Goal: Register for event/course

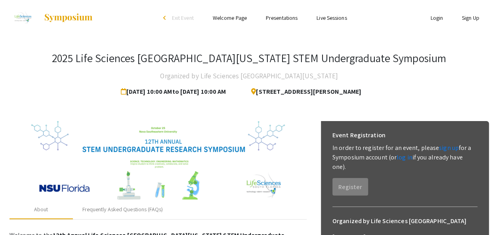
click at [438, 21] on link "Login" at bounding box center [436, 17] width 13 height 7
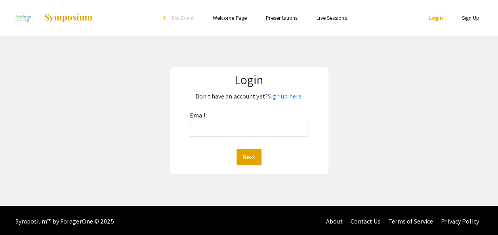
click at [438, 21] on link "Login" at bounding box center [436, 17] width 14 height 7
click at [474, 21] on link "Sign Up" at bounding box center [470, 17] width 17 height 7
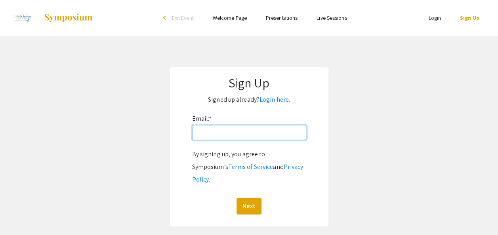
click at [254, 126] on input "Email: *" at bounding box center [249, 132] width 114 height 15
type input "miker412@gmail.com"
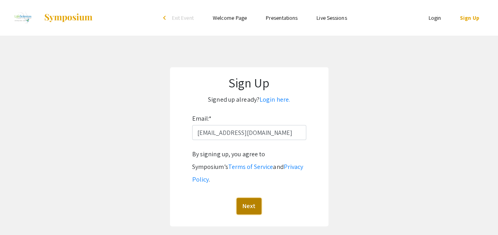
click at [253, 198] on button "Next" at bounding box center [249, 206] width 25 height 17
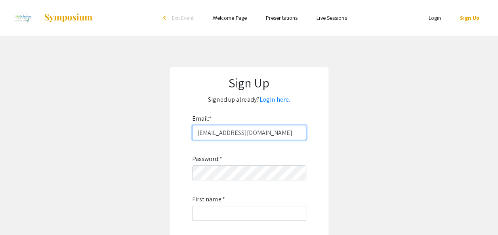
click at [261, 134] on input "miker412@gmail.com" at bounding box center [249, 132] width 114 height 15
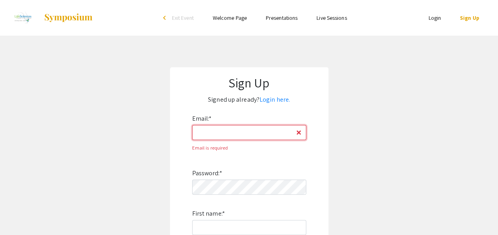
click at [242, 138] on input "Email: *" at bounding box center [249, 132] width 114 height 15
type input "[EMAIL_ADDRESS][DOMAIN_NAME]"
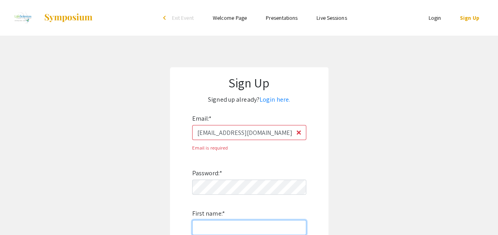
type input "[GEOGRAPHIC_DATA]"
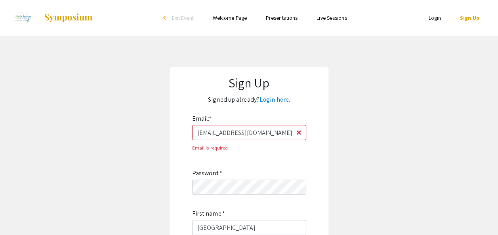
type input "[PERSON_NAME]"
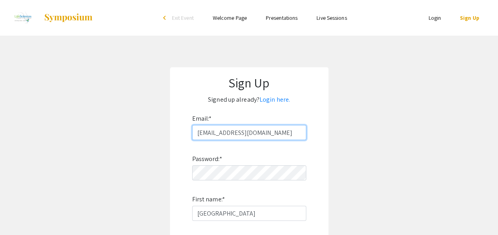
type input "miker412@gmail.com"
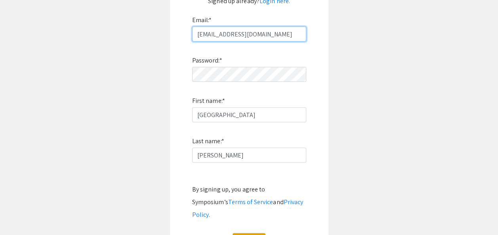
scroll to position [109, 0]
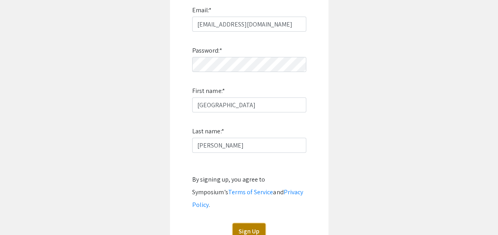
click at [257, 224] on button "Sign Up" at bounding box center [249, 232] width 33 height 17
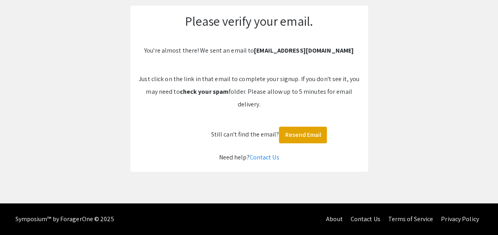
scroll to position [62, 0]
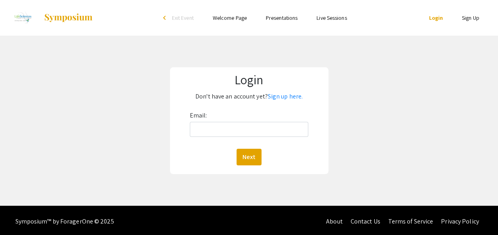
click at [468, 21] on link "Sign Up" at bounding box center [470, 17] width 17 height 7
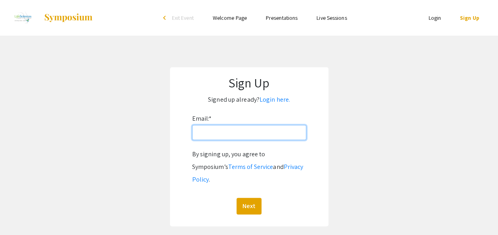
click at [234, 136] on input "Email: *" at bounding box center [249, 132] width 114 height 15
type input "miker412@gmail.com"
click at [272, 132] on input "miker412@gmail.com" at bounding box center [249, 132] width 114 height 15
click at [262, 137] on input "Email: *" at bounding box center [249, 132] width 114 height 15
type input "m"
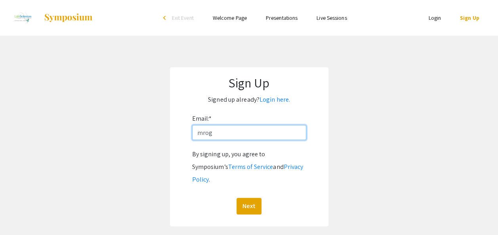
type input "[EMAIL_ADDRESS][DOMAIN_NAME]"
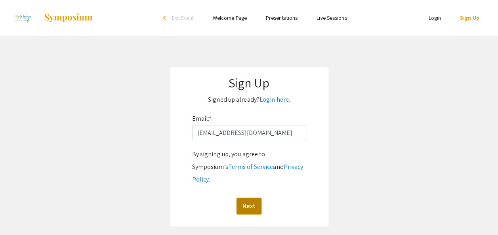
click at [249, 199] on button "Next" at bounding box center [249, 206] width 25 height 17
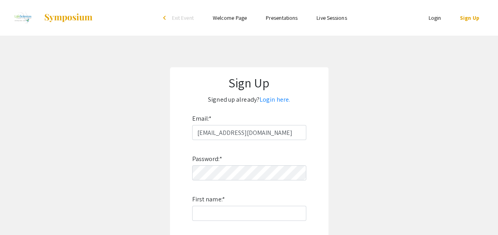
scroll to position [113, 0]
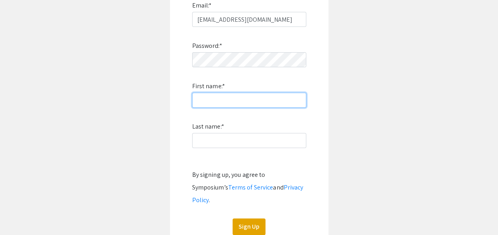
click at [255, 101] on input "First name: *" at bounding box center [249, 100] width 114 height 15
type input "[GEOGRAPHIC_DATA]"
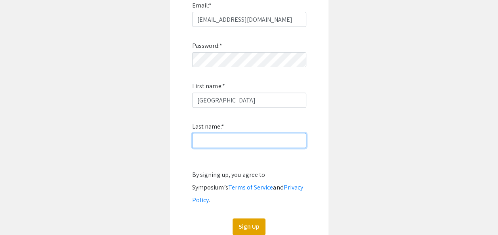
type input "[PERSON_NAME]"
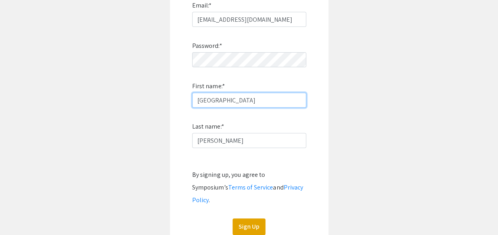
type input "Michael"
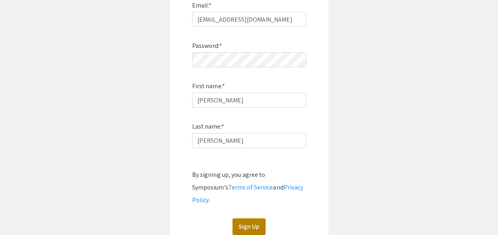
click at [250, 219] on button "Sign Up" at bounding box center [249, 227] width 33 height 17
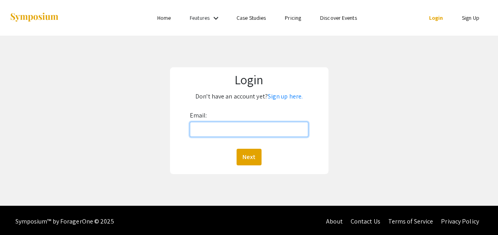
click at [248, 128] on input "Email:" at bounding box center [249, 129] width 119 height 15
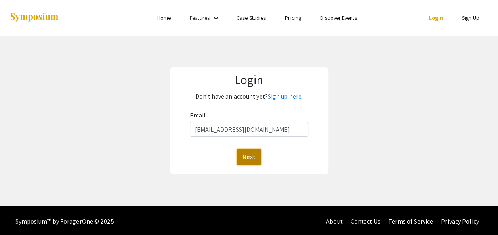
click at [253, 159] on button "Next" at bounding box center [249, 157] width 25 height 17
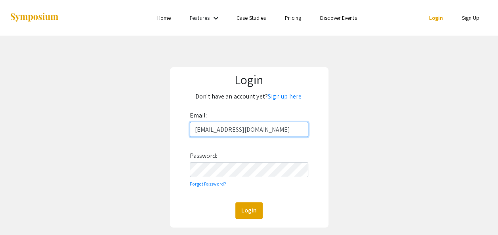
click at [266, 132] on input "miker412@gmail.com" at bounding box center [249, 129] width 119 height 15
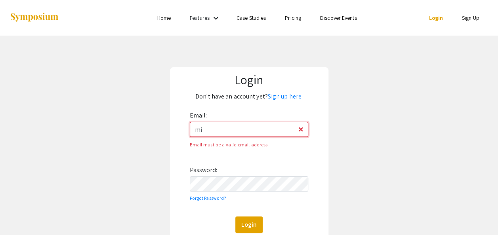
type input "m"
type input "[EMAIL_ADDRESS][DOMAIN_NAME]"
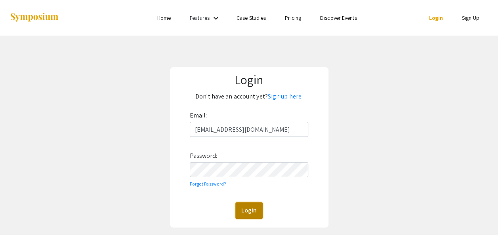
click at [254, 210] on button "Login" at bounding box center [248, 211] width 27 height 17
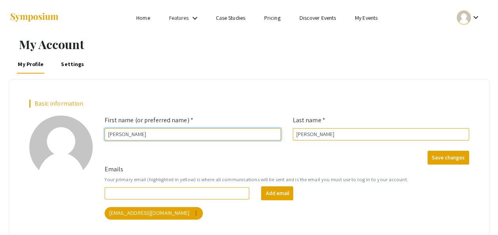
click at [203, 133] on input "Michael" at bounding box center [193, 134] width 176 height 12
type input "M"
type input "[GEOGRAPHIC_DATA]"
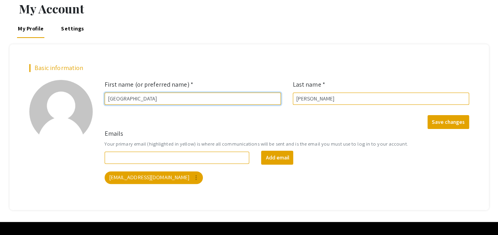
scroll to position [22, 0]
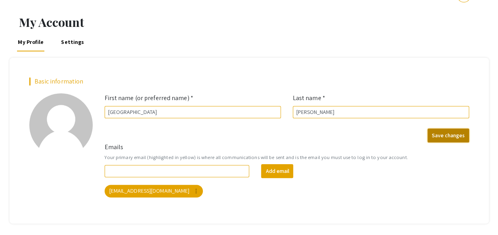
click at [455, 136] on button "Save changes" at bounding box center [449, 136] width 42 height 14
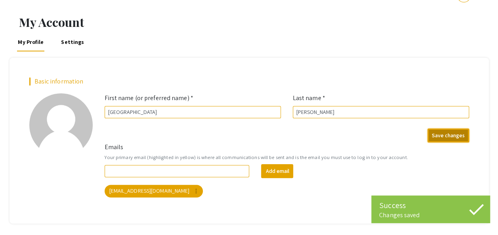
scroll to position [0, 0]
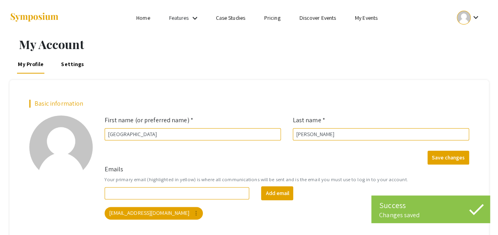
click at [144, 23] on div at bounding box center [89, 18] width 158 height 36
click at [143, 20] on link "Home" at bounding box center [142, 17] width 13 height 7
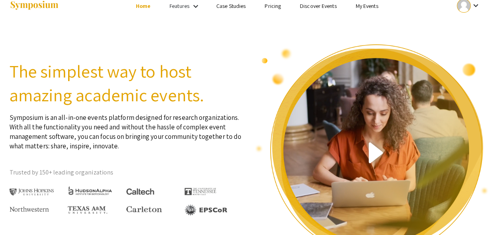
scroll to position [9, 0]
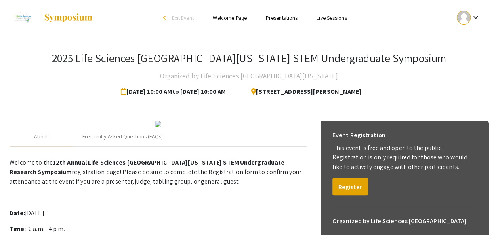
click at [232, 17] on link "Welcome Page" at bounding box center [230, 17] width 34 height 7
click at [352, 185] on button "Register" at bounding box center [351, 186] width 36 height 17
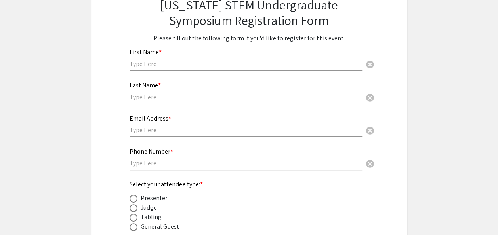
scroll to position [83, 0]
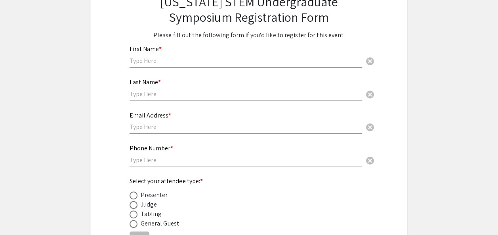
click at [290, 59] on input "text" at bounding box center [246, 61] width 233 height 8
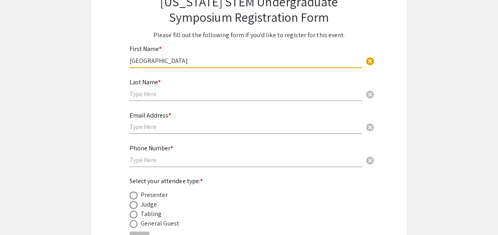
type input "[GEOGRAPHIC_DATA]"
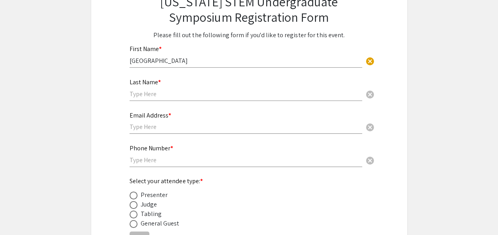
click at [265, 87] on div "Last Name * cancel" at bounding box center [246, 86] width 233 height 30
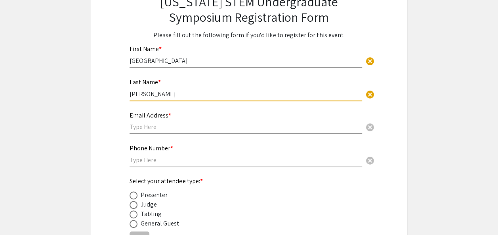
type input "[PERSON_NAME]"
click at [235, 135] on div "Email Address * cancel" at bounding box center [246, 123] width 233 height 38
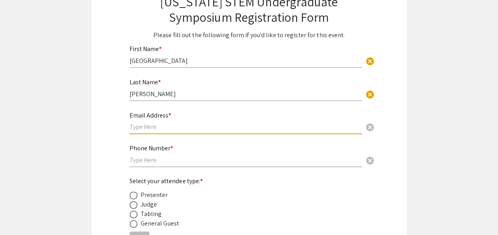
click at [222, 126] on input "text" at bounding box center [246, 127] width 233 height 8
type input "r"
type input "[EMAIL_ADDRESS][DOMAIN_NAME]"
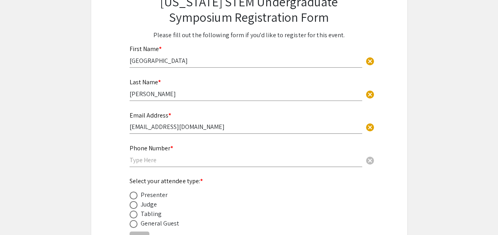
click at [187, 165] on div "Phone Number * cancel" at bounding box center [246, 152] width 233 height 30
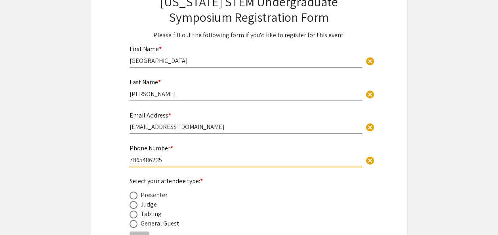
type input "7865486235"
click at [147, 198] on div "Presenter" at bounding box center [154, 196] width 27 height 10
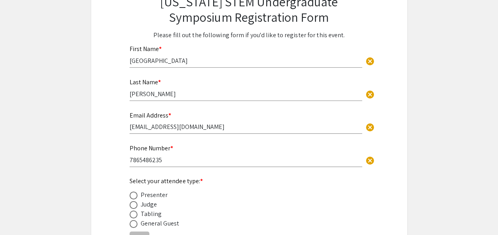
click at [136, 195] on span at bounding box center [134, 196] width 8 height 8
click at [136, 195] on input "radio" at bounding box center [134, 196] width 8 height 8
radio input "true"
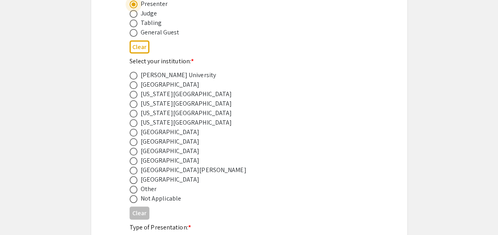
scroll to position [289, 0]
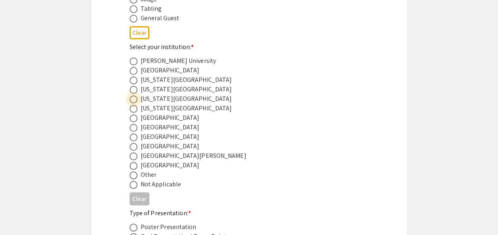
click at [132, 100] on span at bounding box center [134, 100] width 8 height 8
click at [132, 100] on input "radio" at bounding box center [134, 100] width 8 height 8
radio input "true"
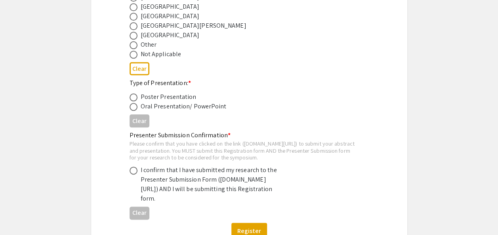
scroll to position [425, 0]
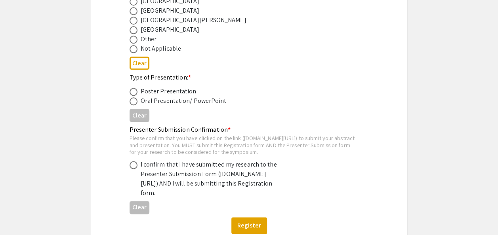
click at [132, 90] on span at bounding box center [134, 92] width 8 height 8
click at [132, 90] on input "radio" at bounding box center [134, 92] width 8 height 8
radio input "true"
click at [134, 168] on span at bounding box center [134, 165] width 8 height 8
click at [134, 168] on input "radio" at bounding box center [134, 165] width 8 height 8
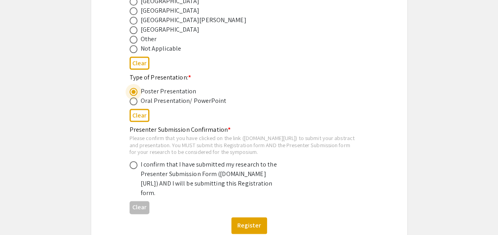
radio input "true"
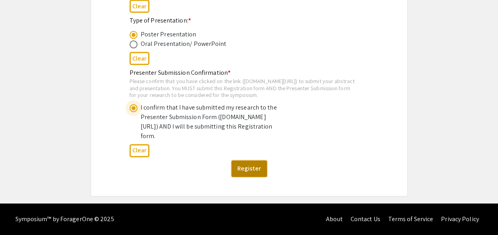
click at [251, 177] on button "Register" at bounding box center [249, 169] width 36 height 17
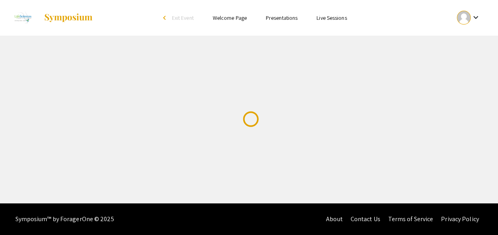
scroll to position [0, 0]
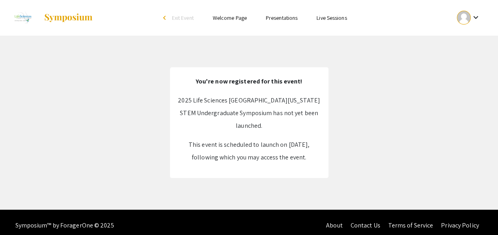
click at [279, 152] on p "This event is scheduled to launch on Oct 25, 2025, following which you may acce…" at bounding box center [249, 151] width 143 height 25
click at [229, 11] on ul "Skip navigation arrow_back_ios Exit Event Welcome Page Presentations Live Sessi…" at bounding box center [249, 18] width 158 height 36
click at [231, 16] on link "Welcome Page" at bounding box center [230, 17] width 34 height 7
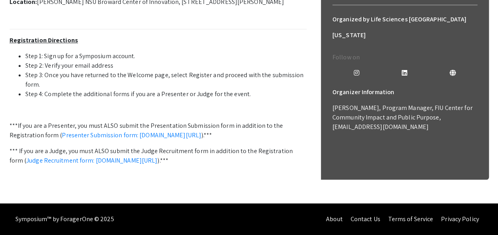
scroll to position [276, 0]
click at [201, 140] on link "Presenter Submission form: symposium.foragerone.com/lssfsymposium2025/submission" at bounding box center [132, 135] width 140 height 8
click at [304, 7] on p "Location: Alan B. Levan NSU Broward Center of Innovation, 3100 Ray Ferrero Jr B…" at bounding box center [158, 2] width 297 height 10
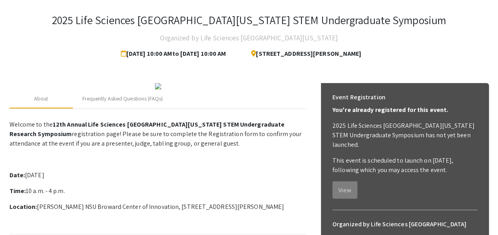
scroll to position [25, 0]
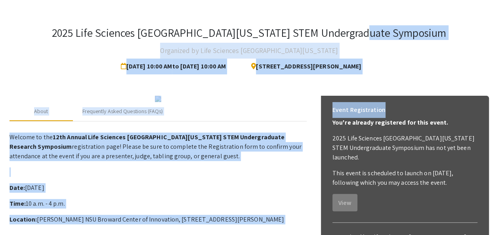
drag, startPoint x: 411, startPoint y: 36, endPoint x: 412, endPoint y: 85, distance: 48.4
click at [412, 85] on div "2025 Life Sciences South Florida STEM Undergraduate Symposium Organized by Life…" at bounding box center [249, 215] width 491 height 411
drag, startPoint x: 412, startPoint y: 85, endPoint x: 460, endPoint y: 88, distance: 47.6
click at [429, 62] on div "2025 Life Sciences South Florida STEM Undergraduate Symposium Organized by Life…" at bounding box center [250, 50] width 480 height 48
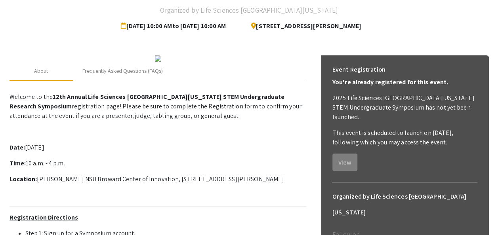
scroll to position [0, 0]
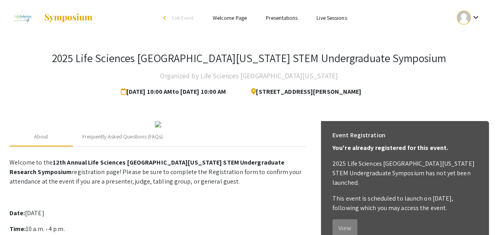
click at [235, 19] on link "Welcome Page" at bounding box center [230, 17] width 34 height 7
click at [276, 18] on link "Presentations" at bounding box center [282, 17] width 32 height 7
click at [474, 21] on mat-icon "keyboard_arrow_down" at bounding box center [476, 18] width 10 height 10
click at [459, 59] on button "My Submissions" at bounding box center [473, 58] width 49 height 19
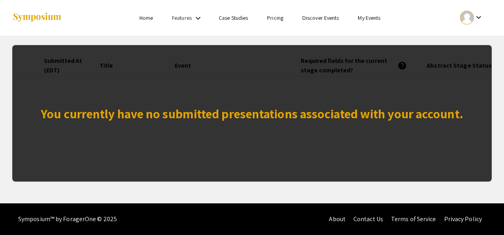
click at [421, 67] on div "You currently have no submitted presentations associated with your account." at bounding box center [252, 113] width 480 height 137
click at [145, 21] on link "Home" at bounding box center [146, 17] width 13 height 7
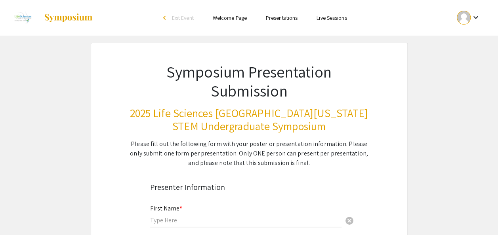
click at [276, 20] on link "Presentations" at bounding box center [282, 17] width 32 height 7
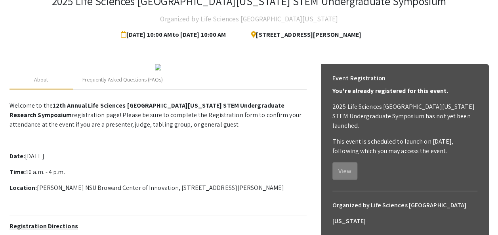
scroll to position [75, 0]
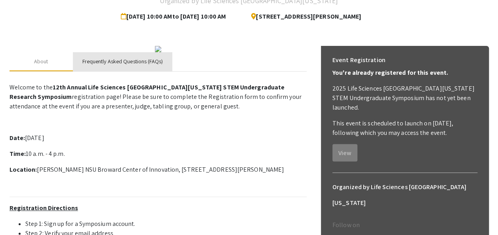
click at [128, 66] on div "Frequently Asked Questions (FAQs)" at bounding box center [122, 61] width 80 height 8
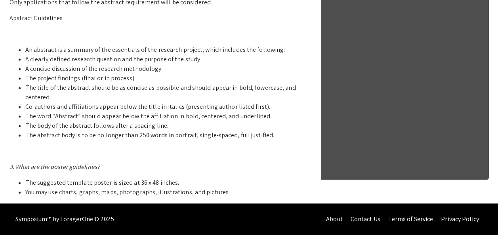
scroll to position [443, 0]
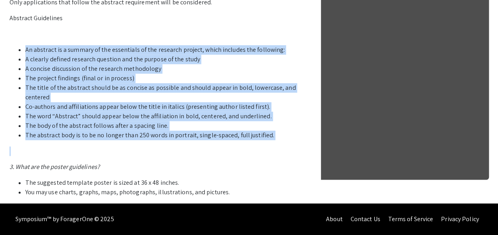
drag, startPoint x: 17, startPoint y: 94, endPoint x: 270, endPoint y: 195, distance: 272.0
copy ul "An abstract is a summary of the essentials of the research project, which inclu…"
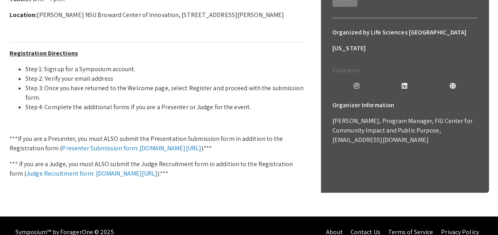
scroll to position [307, 0]
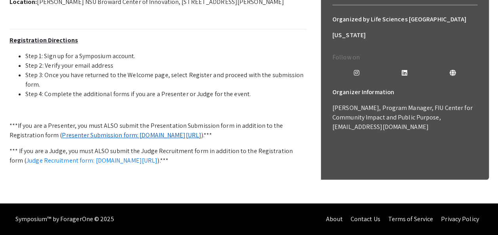
click at [201, 140] on link "Presenter Submission form: symposium.foragerone.com/lssfsymposium2025/submission" at bounding box center [132, 135] width 140 height 8
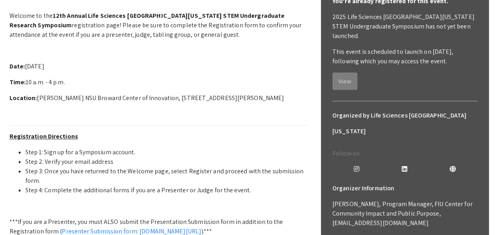
scroll to position [147, 0]
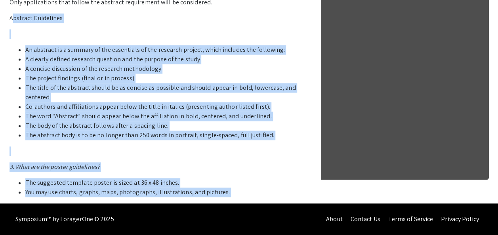
scroll to position [493, 0]
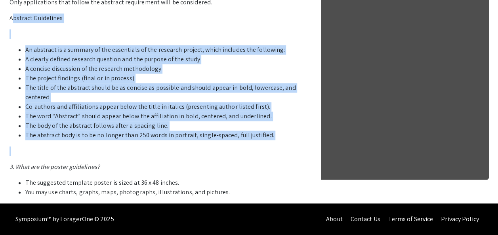
drag, startPoint x: 11, startPoint y: 123, endPoint x: 262, endPoint y: 146, distance: 251.6
copy p "bstract Guidelines An abstract is a summary of the essentials of the research p…"
click at [265, 86] on li "The title of the abstract should be as concise as possible and should appear in…" at bounding box center [165, 92] width 281 height 19
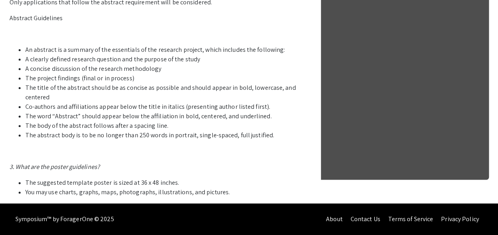
click at [263, 84] on li "The title of the abstract should be as concise as possible and should appear in…" at bounding box center [165, 92] width 281 height 19
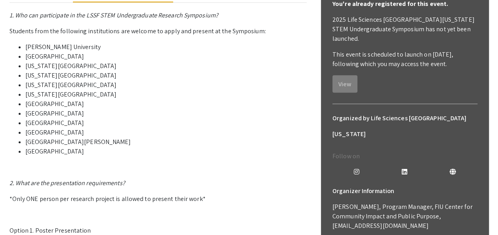
scroll to position [141, 0]
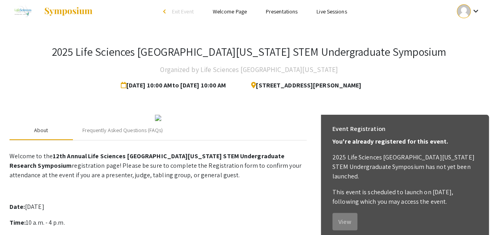
scroll to position [0, 0]
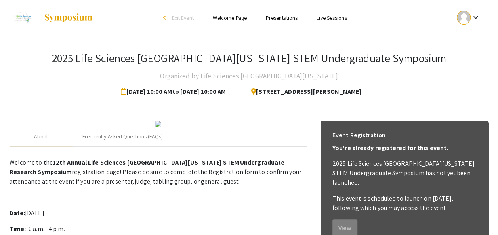
drag, startPoint x: 493, startPoint y: 60, endPoint x: 500, endPoint y: 95, distance: 35.3
click at [498, 95] on html "Skip navigation arrow_back_ios Exit Event Welcome Page Presentations Live Sessi…" at bounding box center [249, 117] width 498 height 235
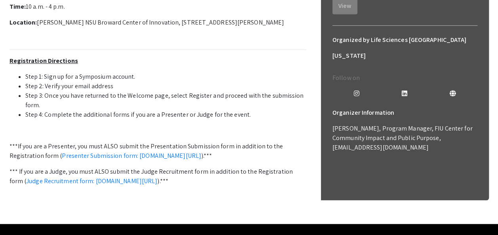
scroll to position [325, 0]
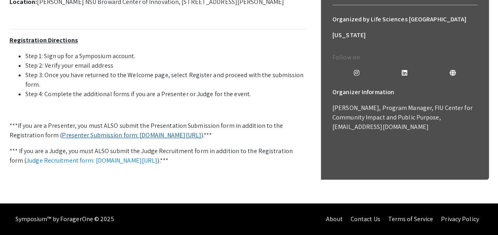
click at [90, 131] on link "Presenter Submission form: symposium.foragerone.com/lssfsymposium2025/submission" at bounding box center [132, 135] width 140 height 8
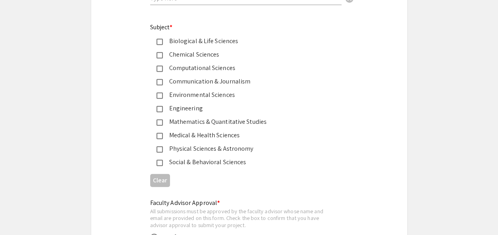
scroll to position [1016, 0]
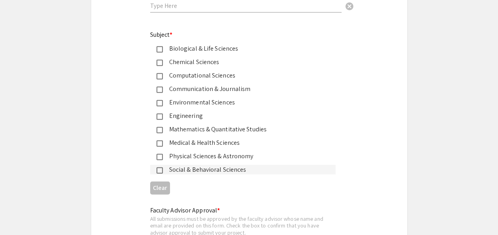
drag, startPoint x: 248, startPoint y: 172, endPoint x: 164, endPoint y: 45, distance: 152.3
click at [164, 45] on mat-selection-list "Biological & Life Sciences Chemical Sciences Computational Sciences Communicati…" at bounding box center [242, 109] width 185 height 131
copy mat-selection-list "Biological & Life Sciences Chemical Sciences Computational Sciences Communicati…"
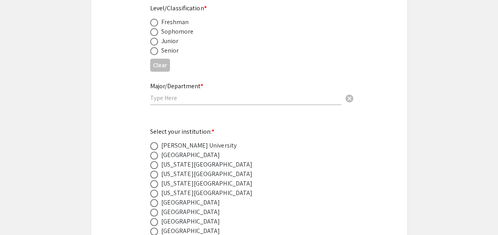
scroll to position [36, 0]
